Goal: Information Seeking & Learning: Find specific fact

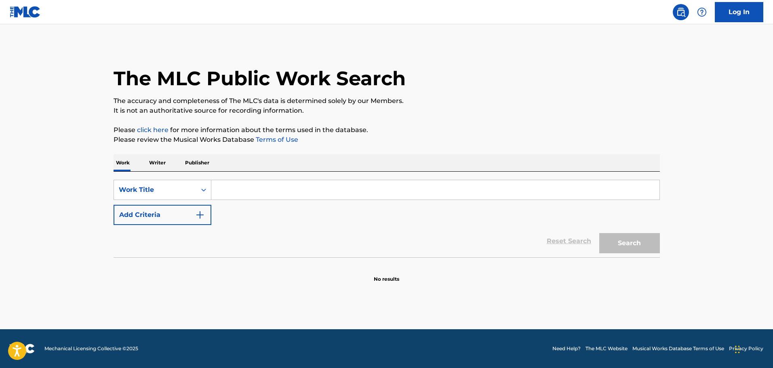
click at [284, 184] on input "Search Form" at bounding box center [435, 189] width 448 height 19
click at [235, 193] on input "wa" at bounding box center [435, 189] width 448 height 19
paste input "Wait Til [DATE] - The Banana Splits"
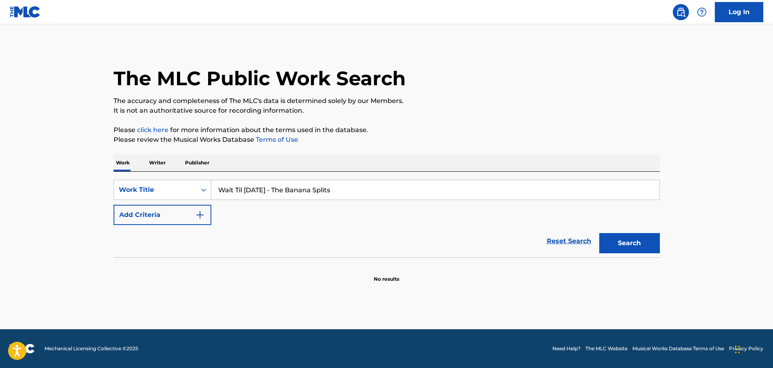
drag, startPoint x: 280, startPoint y: 190, endPoint x: 377, endPoint y: 193, distance: 97.4
click at [376, 193] on input "Wait Til [DATE] - The Banana Splits" at bounding box center [435, 189] width 448 height 19
type input "Wait Til [DATE]"
click at [187, 215] on button "Add Criteria" at bounding box center [162, 215] width 98 height 20
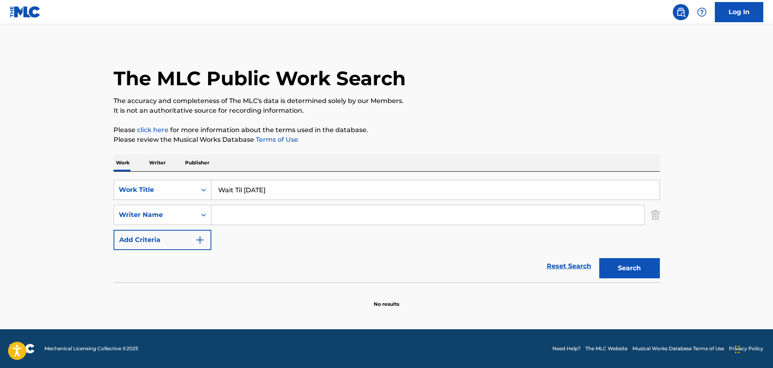
click at [255, 223] on input "Search Form" at bounding box center [427, 214] width 433 height 19
type input "[PERSON_NAME]"
click at [599, 258] on button "Search" at bounding box center [629, 268] width 61 height 20
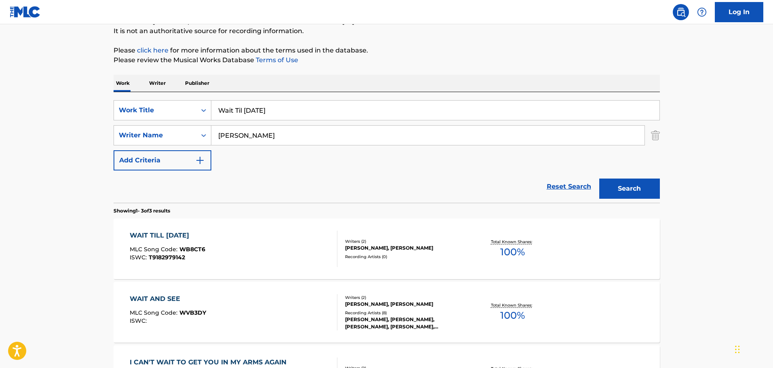
scroll to position [81, 0]
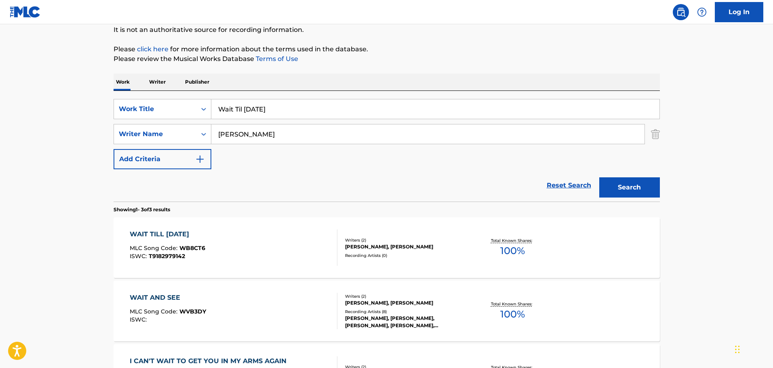
click at [276, 256] on div "WAIT TILL [DATE] MLC Song Code : WB8CT6 ISWC : T9182979142" at bounding box center [234, 247] width 208 height 36
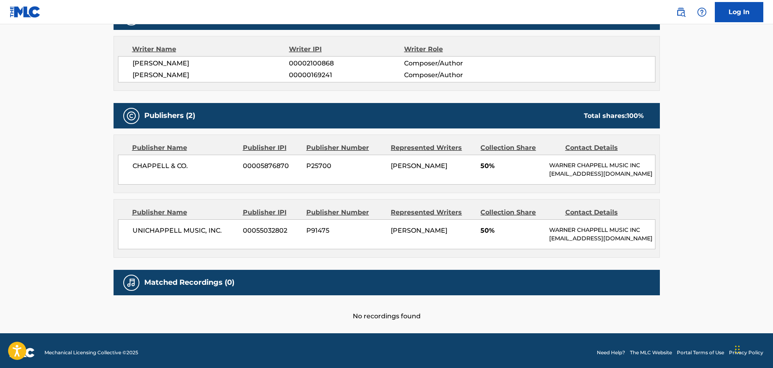
scroll to position [283, 0]
